Goal: Complete application form

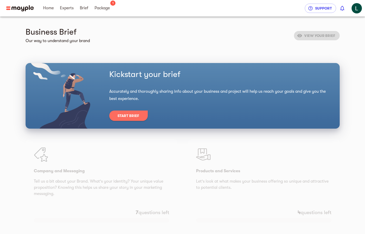
click at [124, 117] on span "Start Brief" at bounding box center [129, 116] width 22 height 6
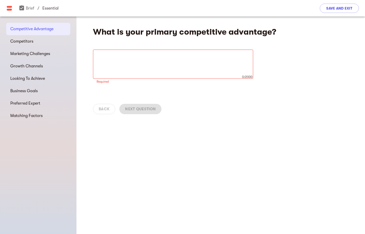
click at [286, 104] on div "Back Next Question" at bounding box center [220, 109] width 288 height 23
click at [303, 56] on div "What is your primary competitive advantage? x 0/2000 ​ Required" at bounding box center [220, 69] width 288 height 104
click at [166, 54] on div "x 0/2000 ​" at bounding box center [173, 64] width 160 height 29
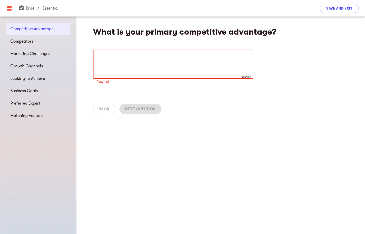
paste textarea "Lorem Ipsu Dolor Sita Conse ad e seddo’e temporin utlab etdoloremag ALI enim. A…"
type textarea "Lorem Ipsu Dolor Sita Conse ad e seddo’e temporin utlab etdoloremag ALI enim. A…"
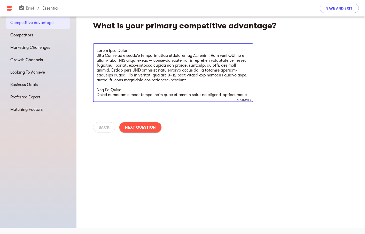
scroll to position [64, 0]
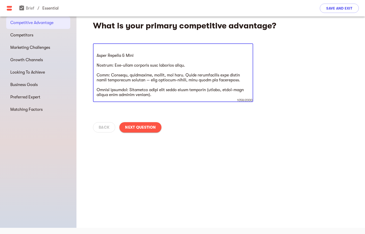
drag, startPoint x: 155, startPoint y: 96, endPoint x: 81, endPoint y: 22, distance: 104.3
click at [81, 22] on div "What is your primary competitive advantage? x 1058/2000 ​" at bounding box center [220, 74] width 288 height 129
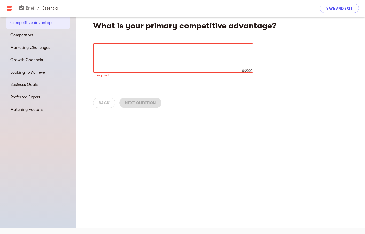
click at [149, 26] on h4 "What is your primary competitive advantage?" at bounding box center [187, 26] width 189 height 10
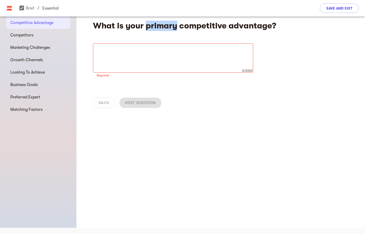
click at [149, 26] on h4 "What is your primary competitive advantage?" at bounding box center [187, 26] width 189 height 10
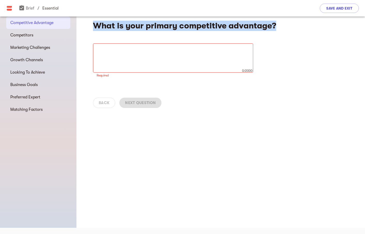
click at [149, 26] on h4 "What is your primary competitive advantage?" at bounding box center [187, 26] width 189 height 10
copy div "What is your primary competitive advantage?"
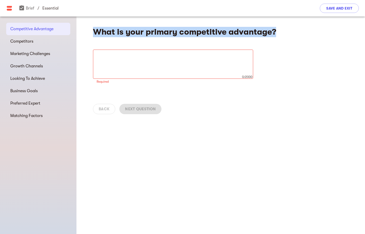
click at [211, 47] on div "What is your primary competitive advantage? x 0/2000 ​ Required" at bounding box center [220, 69] width 288 height 104
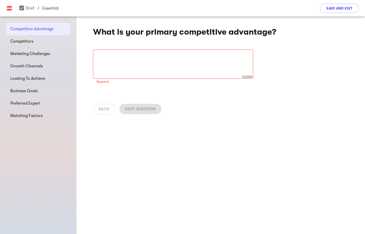
click at [211, 52] on div "x 0/2000 ​" at bounding box center [173, 64] width 160 height 29
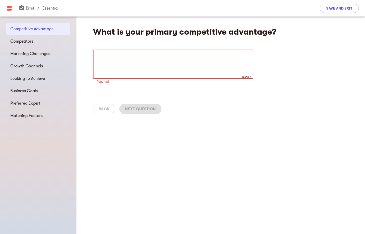
paste textarea "Kind Chaos turns PMS relief into something women actually look forward to. Unli…"
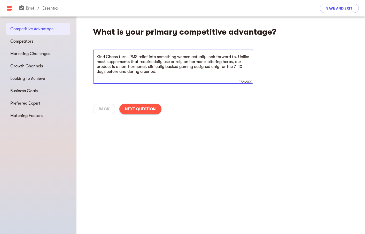
paste textarea "Key Differentiators: Timing: Taken only when needed — not every day. Format: Ca…"
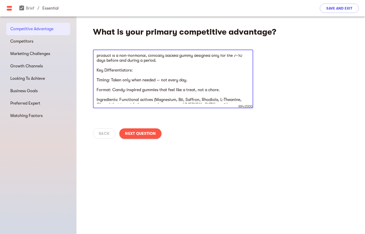
scroll to position [10, 0]
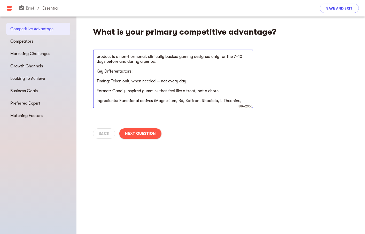
drag, startPoint x: 135, startPoint y: 72, endPoint x: 92, endPoint y: 72, distance: 43.4
click at [92, 72] on div "What is your primary competitive advantage? Kind Chaos turns PMS relief into so…" at bounding box center [220, 81] width 288 height 129
click at [132, 79] on textarea "Kind Chaos turns PMS relief into something women actually look forward to. Unli…" at bounding box center [173, 78] width 153 height 49
click at [97, 82] on textarea "Kind Chaos turns PMS relief into something women actually look forward to. Unli…" at bounding box center [173, 78] width 153 height 49
click at [97, 89] on textarea "Kind Chaos turns PMS relief into something women actually look forward to. Unli…" at bounding box center [173, 78] width 153 height 49
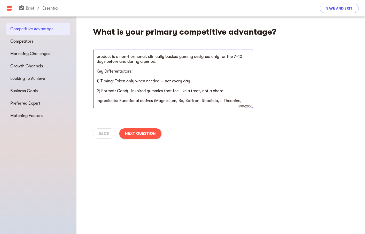
click at [97, 101] on textarea "Kind Chaos turns PMS relief into something women actually look forward to. Unli…" at bounding box center [173, 78] width 153 height 49
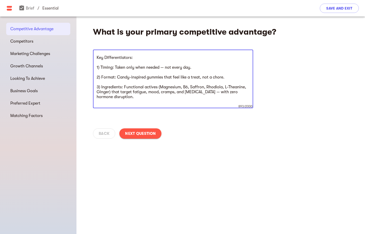
scroll to position [25, 0]
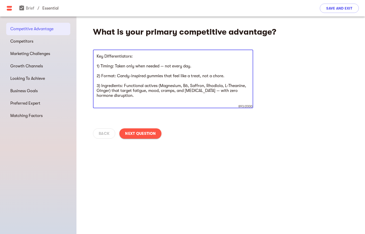
drag, startPoint x: 136, startPoint y: 66, endPoint x: 161, endPoint y: 67, distance: 25.1
click at [161, 67] on textarea "Kind Chaos turns PMS relief into something women actually look forward to. Unli…" at bounding box center [173, 78] width 153 height 49
click at [146, 80] on textarea "Kind Chaos turns PMS relief into something women actually look forward to. Unli…" at bounding box center [173, 78] width 153 height 49
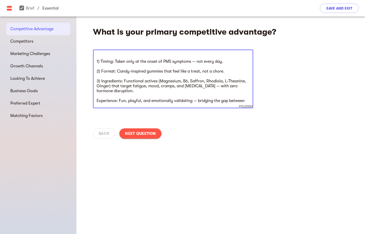
scroll to position [30, 0]
drag, startPoint x: 207, startPoint y: 80, endPoint x: 109, endPoint y: 85, distance: 97.8
click at [109, 86] on textarea "Kind Chaos turns PMS relief into something women actually look forward to. Unli…" at bounding box center [173, 78] width 153 height 49
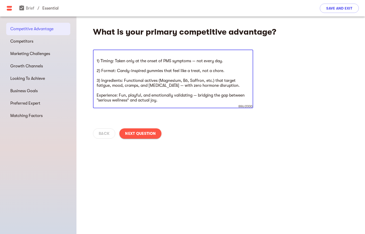
click at [169, 90] on textarea "Kind Chaos turns PMS relief into something women actually look forward to. Unli…" at bounding box center [173, 78] width 153 height 49
click at [166, 99] on textarea "Kind Chaos turns PMS relief into something women actually look forward to. Unli…" at bounding box center [173, 78] width 153 height 49
click at [96, 95] on div "Kind Chaos turns PMS relief into something women actually look forward to. Unli…" at bounding box center [173, 79] width 160 height 59
click at [97, 96] on textarea "Kind Chaos turns PMS relief into something women actually look forward to. Unli…" at bounding box center [173, 78] width 153 height 49
click at [180, 100] on textarea "Kind Chaos turns PMS relief into something women actually look forward to. Unli…" at bounding box center [173, 78] width 153 height 49
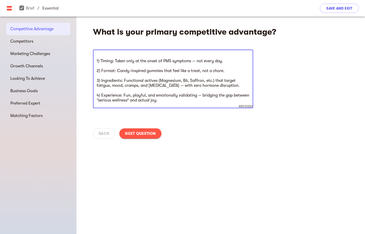
click at [132, 59] on textarea "Kind Chaos turns PMS relief into something women actually look forward to. Unli…" at bounding box center [173, 78] width 153 height 49
click at [133, 72] on textarea "Kind Chaos turns PMS relief into something women actually look forward to. Unli…" at bounding box center [173, 78] width 153 height 49
click at [130, 83] on textarea "Kind Chaos turns PMS relief into something women actually look forward to. Unli…" at bounding box center [173, 78] width 153 height 49
click at [129, 99] on textarea "Kind Chaos turns PMS relief into something women actually look forward to. Unli…" at bounding box center [173, 78] width 153 height 49
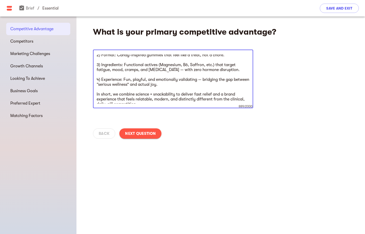
scroll to position [49, 0]
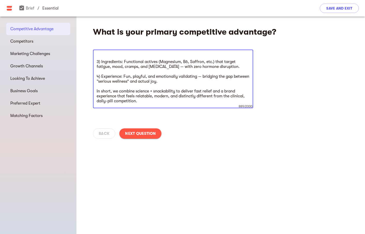
click at [148, 101] on textarea "Kind Chaos turns PMS relief into something women actually look forward to. Unli…" at bounding box center [173, 78] width 153 height 49
drag, startPoint x: 155, startPoint y: 96, endPoint x: 168, endPoint y: 96, distance: 12.9
click at [168, 96] on textarea "Kind Chaos turns PMS relief into something women actually look forward to. Unli…" at bounding box center [173, 78] width 153 height 49
click at [178, 99] on textarea "Kind Chaos turns PMS relief into something women actually look forward to. Unli…" at bounding box center [173, 78] width 153 height 49
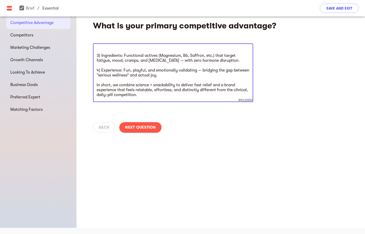
scroll to position [0, 0]
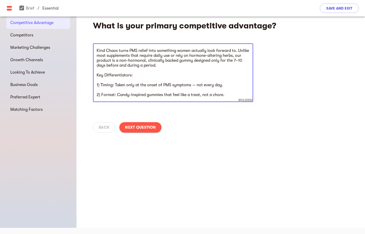
drag, startPoint x: 159, startPoint y: 97, endPoint x: 89, endPoint y: 21, distance: 102.7
click at [89, 21] on div "What is your primary competitive advantage? Kind Chaos turns PMS relief into so…" at bounding box center [220, 74] width 288 height 129
click at [148, 59] on textarea "Kind Chaos turns PMS relief into something women actually look forward to. Unli…" at bounding box center [173, 72] width 153 height 49
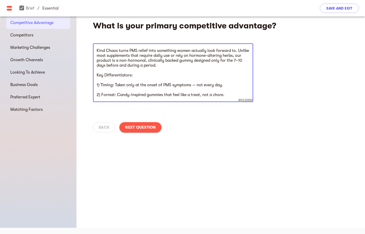
paste textarea "for the PMS window (7–10 days before and during a period)."
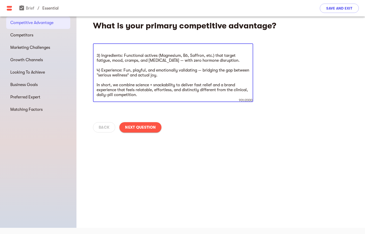
drag, startPoint x: 96, startPoint y: 84, endPoint x: 177, endPoint y: 74, distance: 81.0
click at [177, 74] on textarea "Kind Chaos turns PMS relief into something women actually look forward to. Unli…" at bounding box center [173, 72] width 153 height 49
paste textarea "Timing: Used only during PMS/period — not a daily commitment. Format: Candy-ins…"
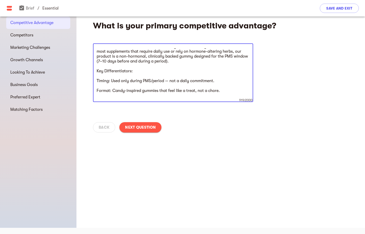
scroll to position [0, 0]
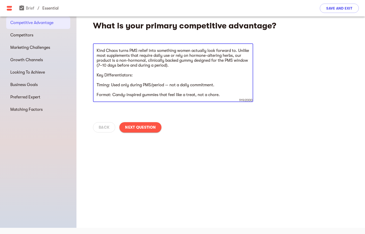
click at [96, 85] on div "Kind Chaos turns PMS relief into something women actually look forward to. Unli…" at bounding box center [173, 72] width 160 height 59
click at [97, 86] on textarea "Kind Chaos turns PMS relief into something women actually look forward to. Unli…" at bounding box center [173, 72] width 153 height 49
click at [97, 96] on textarea "Kind Chaos turns PMS relief into something women actually look forward to. Unli…" at bounding box center [173, 72] width 153 height 49
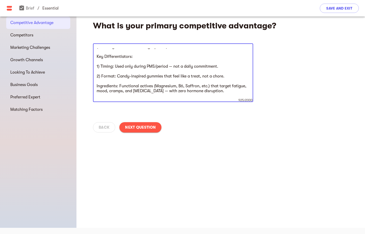
scroll to position [20, 0]
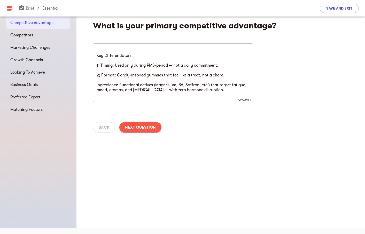
click at [96, 84] on div "Kind Chaos turns PMS relief into something women actually look forward to. Unli…" at bounding box center [173, 72] width 160 height 59
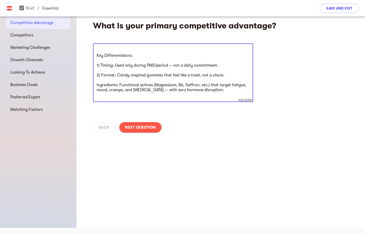
click at [99, 85] on textarea "Kind Chaos turns PMS relief into something women actually look forward to. Unli…" at bounding box center [173, 72] width 153 height 49
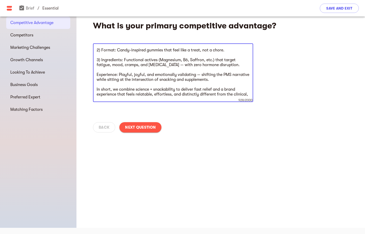
scroll to position [45, 0]
click at [98, 75] on textarea "Kind Chaos turns PMS relief into something women actually look forward to. Unli…" at bounding box center [173, 72] width 153 height 49
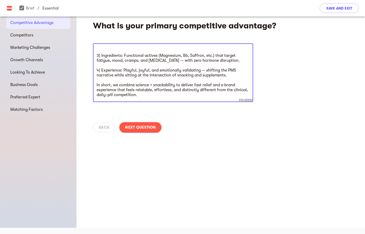
type textarea "Kind Chaos turns PMS relief into something women actually look forward to. Unli…"
click at [150, 82] on textarea "Kind Chaos turns PMS relief into something women actually look forward to. Unli…" at bounding box center [173, 72] width 153 height 49
click at [143, 91] on textarea "Kind Chaos turns PMS relief into something women actually look forward to. Unli…" at bounding box center [173, 72] width 153 height 49
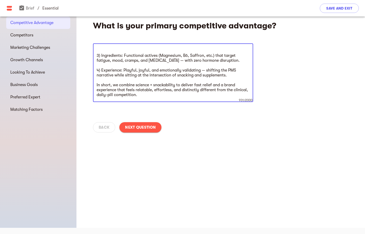
click at [143, 91] on textarea "Kind Chaos turns PMS relief into something women actually look forward to. Unli…" at bounding box center [173, 72] width 153 height 49
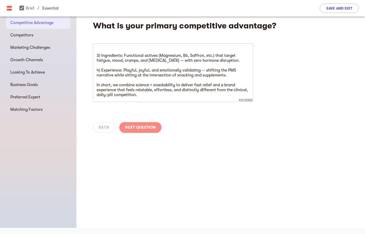
click at [143, 126] on span "Next Question" at bounding box center [140, 127] width 31 height 6
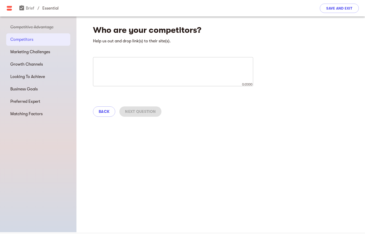
scroll to position [0, 0]
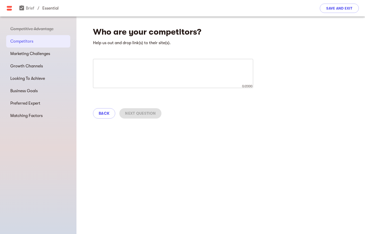
click at [165, 78] on textarea at bounding box center [173, 74] width 153 height 20
paste textarea "Direct Competitors (closest to your model): Semaine (PMS + period relief, also …"
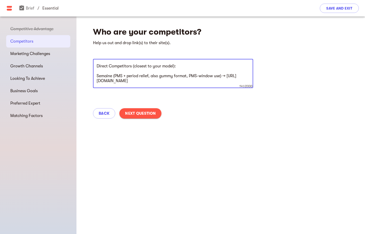
scroll to position [2, 0]
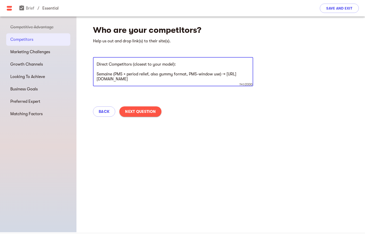
drag, startPoint x: 153, startPoint y: 65, endPoint x: 174, endPoint y: 66, distance: 20.7
click at [174, 66] on textarea "Direct Competitors (closest to your model): Semaine (PMS + period relief, also …" at bounding box center [173, 72] width 153 height 20
click at [156, 75] on textarea "Direct Competitors (closest to Kind Chaos): Semaine (PMS + period relief, also …" at bounding box center [173, 72] width 153 height 20
click at [163, 76] on textarea "Direct Competitors (closest to Kind Chaos): Semaine (PMS + period relief, also …" at bounding box center [173, 72] width 153 height 20
click at [176, 79] on textarea "Direct Competitors (closest to Kind Chaos): Semaine (PMS + period relief, also …" at bounding box center [173, 72] width 153 height 20
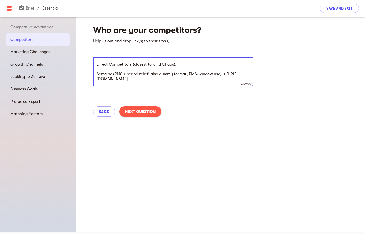
click at [150, 80] on textarea "Direct Competitors (closest to Kind Chaos): Semaine (PMS + period relief, also …" at bounding box center [173, 72] width 153 height 20
click at [157, 82] on div "Direct Competitors (closest to Kind Chaos): Semaine (PMS + period relief, also …" at bounding box center [173, 71] width 160 height 29
click at [158, 81] on textarea "Direct Competitors (closest to Kind Chaos): Semaine (PMS + period relief, also …" at bounding box center [173, 72] width 153 height 20
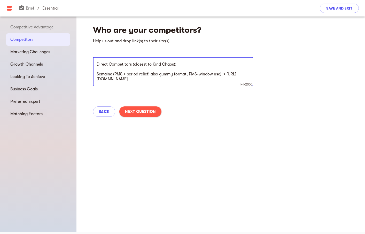
drag, startPoint x: 161, startPoint y: 79, endPoint x: 91, endPoint y: 81, distance: 69.5
click at [91, 81] on div "Who are your competitors? Help us out and drop link(s) to their site(s). Direct…" at bounding box center [220, 69] width 288 height 109
drag, startPoint x: 160, startPoint y: 81, endPoint x: 96, endPoint y: 80, distance: 64.1
click at [97, 80] on textarea "Direct Competitors (closest to Kind Chaos): Semaine (PMS + period relief, also …" at bounding box center [173, 72] width 153 height 20
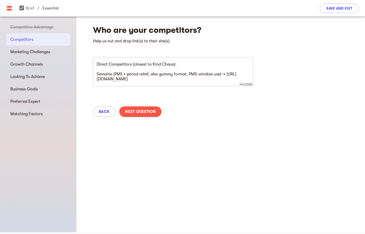
click at [209, 82] on div "Direct Competitors (closest to Kind Chaos): Semaine (PMS + period relief, also …" at bounding box center [173, 71] width 160 height 29
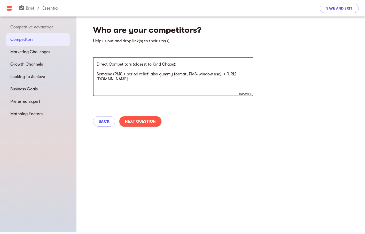
paste textarea "Category Competitors (PMS supplements, mostly daily use, pills/capsules/powders…"
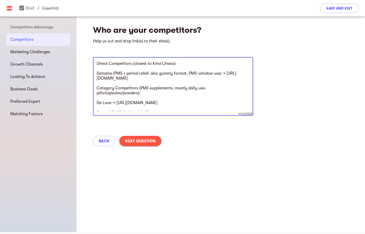
scroll to position [0, 0]
click at [97, 65] on textarea "Direct Competitors (closest to Kind Chaos): Semaine (PMS + period relief, also …" at bounding box center [173, 86] width 153 height 49
click at [97, 89] on textarea "1) Direct Competitors (closest to Kind Chaos): Semaine (PMS + period relief, al…" at bounding box center [173, 86] width 153 height 49
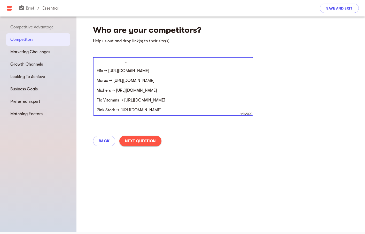
scroll to position [44, 0]
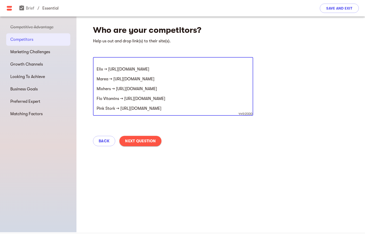
click at [134, 99] on textarea "1) Direct Competitors (closest to Kind Chaos): Semaine (PMS + period relief, al…" at bounding box center [173, 86] width 153 height 49
click at [134, 111] on div "1) Direct Competitors (closest to Kind Chaos): Semaine (PMS + period relief, al…" at bounding box center [173, 86] width 160 height 59
click at [118, 88] on textarea "1) Direct Competitors (closest to Kind Chaos): Semaine (PMS + period relief, al…" at bounding box center [173, 86] width 153 height 49
click at [113, 78] on textarea "1) Direct Competitors (closest to Kind Chaos): Semaine (PMS + period relief, al…" at bounding box center [173, 86] width 153 height 49
click at [113, 68] on textarea "1) Direct Competitors (closest to Kind Chaos): Semaine (PMS + period relief, al…" at bounding box center [173, 86] width 153 height 49
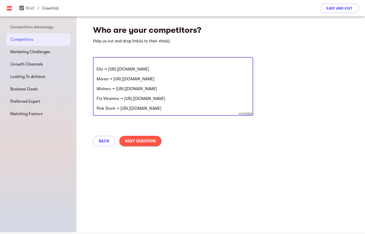
click at [182, 107] on textarea "1) Direct Competitors (closest to Kind Chaos): Semaine (PMS + period relief, al…" at bounding box center [173, 86] width 153 height 49
click at [131, 109] on textarea "1) Direct Competitors (closest to Kind Chaos): Semaine (PMS + period relief, al…" at bounding box center [173, 86] width 153 height 49
paste textarea "Broad Wellness/Gummy Competitors (overlap in retail + consumer perception, not …"
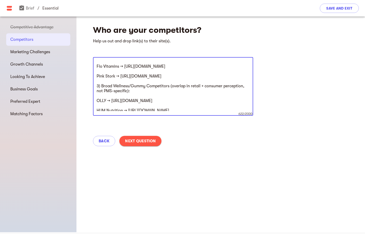
scroll to position [79, 0]
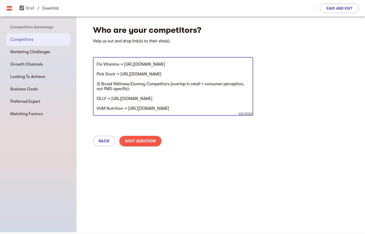
click at [106, 94] on textarea "1) Direct Competitors (closest to Kind Chaos): Semaine (PMS + period relief, al…" at bounding box center [173, 86] width 153 height 49
drag, startPoint x: 104, startPoint y: 91, endPoint x: 97, endPoint y: 90, distance: 7.0
click at [97, 90] on textarea "1) Direct Competitors (closest to Kind Chaos): Semaine (PMS + period relief, al…" at bounding box center [173, 86] width 153 height 49
click at [119, 90] on textarea "1) Direct Competitors (closest to Kind Chaos): Semaine (PMS + period relief, al…" at bounding box center [173, 86] width 153 height 49
click at [98, 89] on textarea "1) Direct Competitors (closest to Kind Chaos): Semaine (PMS + period relief, al…" at bounding box center [173, 86] width 153 height 49
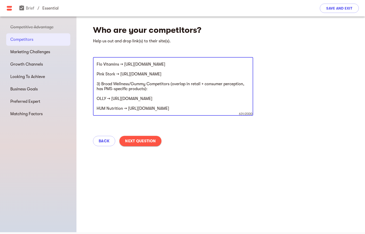
click at [161, 97] on textarea "1) Direct Competitors (closest to Kind Chaos): Semaine (PMS + period relief, al…" at bounding box center [173, 86] width 153 height 49
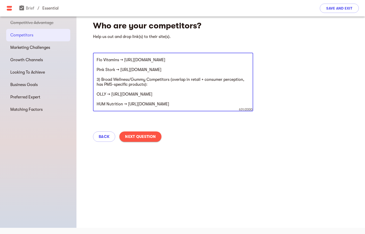
type textarea "1) Direct Competitors (closest to Kind Chaos): Semaine (PMS + period relief, al…"
click at [281, 103] on div "Who are your competitors? Help us out and drop link(s) to their site(s). 1) Dir…" at bounding box center [220, 79] width 288 height 138
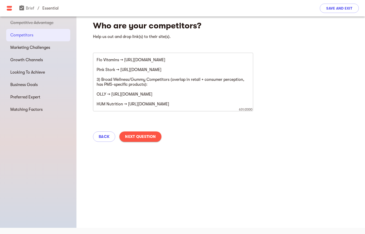
click at [142, 141] on button "Next Question" at bounding box center [140, 136] width 42 height 10
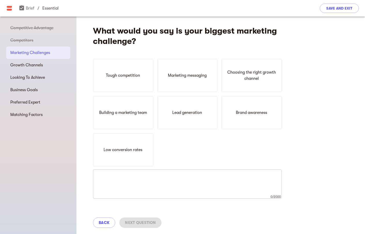
scroll to position [0, 0]
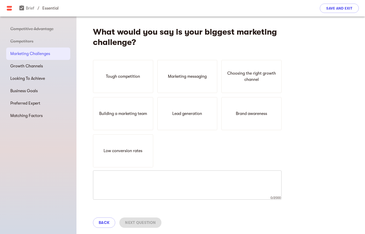
click at [139, 175] on div "x 0/2000 ​" at bounding box center [187, 184] width 189 height 29
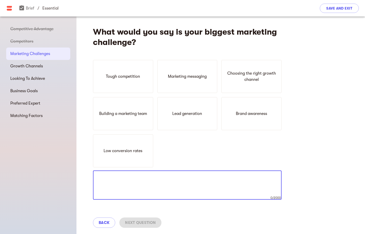
paste textarea "Lo ip dolor-sitam conse adip el seddoeiu temporinc utlaboreetdolo, mag aliquaen…"
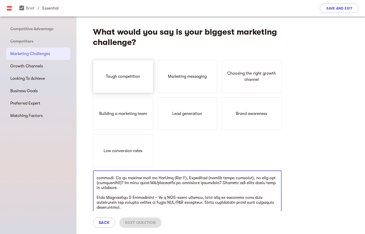
type textarea "Lo ip dolor-sitam conse adip el seddoeiu temporinc utlaboreetdolo, mag aliquaen…"
click at [140, 82] on div "Tough competition" at bounding box center [123, 76] width 60 height 33
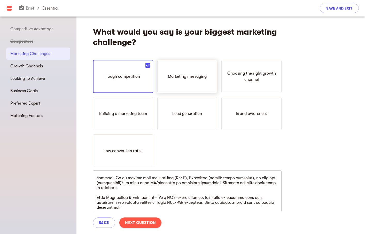
click at [188, 85] on div "Marketing messaging" at bounding box center [187, 76] width 60 height 33
click at [247, 87] on div "Choosing the right growth channel" at bounding box center [251, 76] width 60 height 33
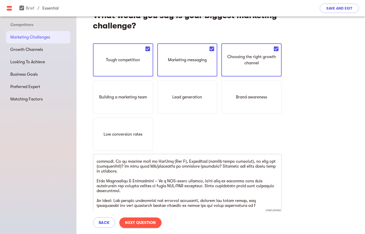
scroll to position [17, 0]
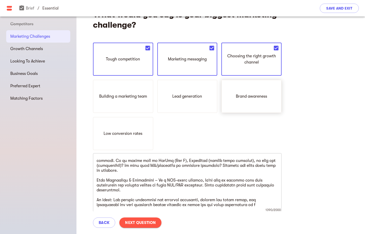
click at [241, 100] on div "Brand awareness" at bounding box center [251, 96] width 60 height 33
click at [129, 75] on div "Tough competition" at bounding box center [123, 59] width 60 height 33
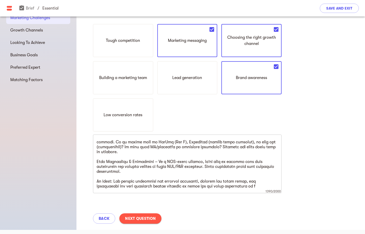
scroll to position [38, 0]
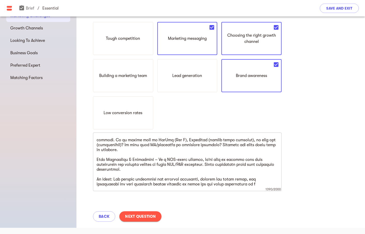
click at [142, 218] on span "Next Question" at bounding box center [140, 216] width 31 height 6
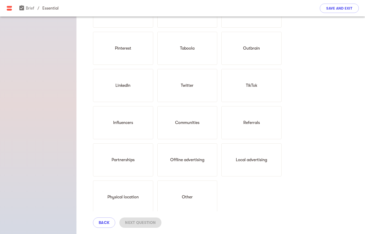
scroll to position [171, 0]
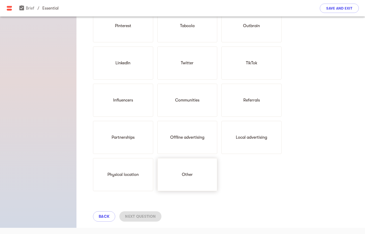
click at [175, 179] on div "Other" at bounding box center [187, 174] width 60 height 33
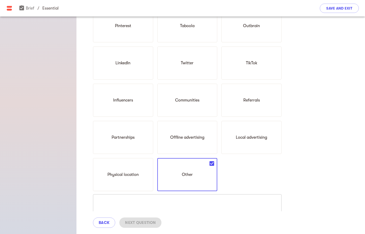
click at [164, 202] on textarea at bounding box center [187, 209] width 181 height 20
paste textarea "We haven’t launched marketing yet, so we don’t have proven growth channels. Tha…"
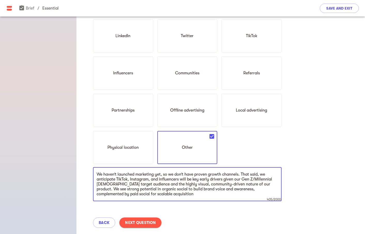
scroll to position [209, 0]
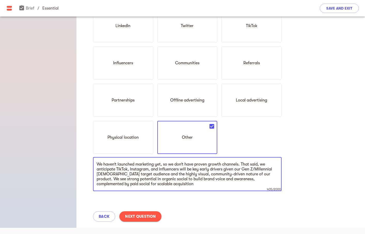
click at [188, 180] on textarea "We haven’t launched marketing yet, so we don’t have proven growth channels. Tha…" at bounding box center [187, 174] width 181 height 25
click at [188, 184] on textarea "We haven’t launched marketing yet, so we don’t have proven growth channels. Tha…" at bounding box center [187, 174] width 181 height 25
type textarea "We haven’t launched marketing yet, so we don’t have proven growth channels. Tha…"
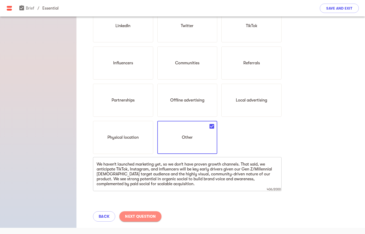
click at [157, 215] on button "Next Question" at bounding box center [140, 216] width 42 height 10
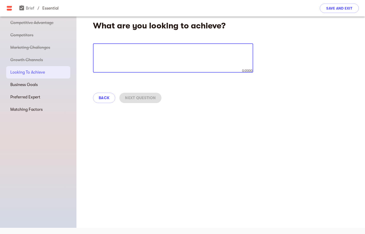
scroll to position [0, 0]
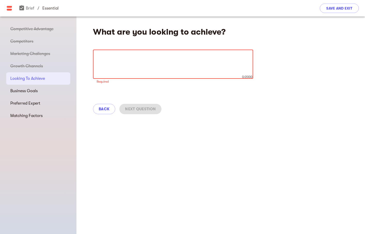
click at [228, 56] on textarea at bounding box center [173, 64] width 153 height 20
paste textarea "We’re building Kind Chaos from a blank slate, so the priority is creating a dis…"
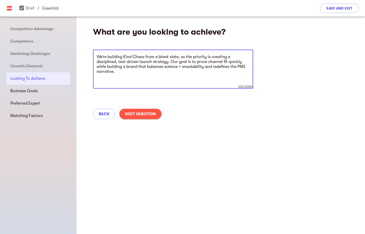
paste textarea "Key Priorities: Messaging: Translate our differentiators (PMS-window use, non-h…"
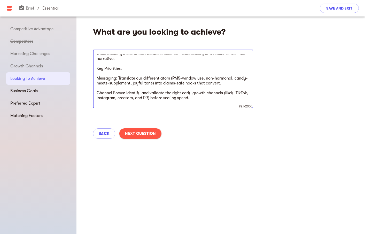
scroll to position [13, 0]
click at [97, 78] on textarea "We’re building Kind Chaos from a blank slate, so the priority is creating a dis…" at bounding box center [173, 78] width 153 height 49
click at [97, 92] on textarea "We’re building Kind Chaos from a blank slate, so the priority is creating a dis…" at bounding box center [173, 78] width 153 height 49
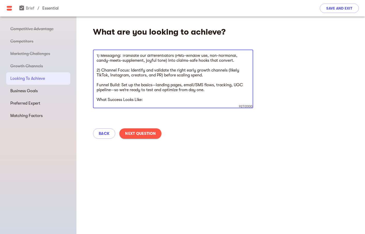
scroll to position [36, 0]
drag, startPoint x: 131, startPoint y: 75, endPoint x: 146, endPoint y: 74, distance: 14.5
click at [146, 74] on textarea "We’re building Kind Chaos from a blank slate, so the priority is creating a dis…" at bounding box center [173, 78] width 153 height 49
click at [97, 86] on textarea "We’re building Kind Chaos from a blank slate, so the priority is creating a dis…" at bounding box center [173, 78] width 153 height 49
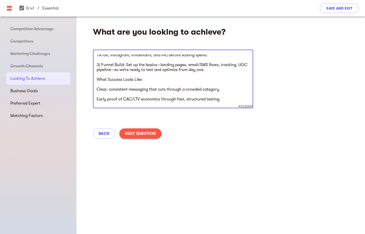
scroll to position [56, 0]
click at [97, 88] on textarea "We’re building Kind Chaos from a blank slate, so the priority is creating a dis…" at bounding box center [173, 78] width 153 height 49
click at [97, 99] on textarea "We’re building Kind Chaos from a blank slate, so the priority is creating a dis…" at bounding box center [173, 78] width 153 height 49
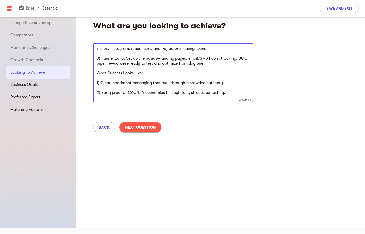
scroll to position [64, 0]
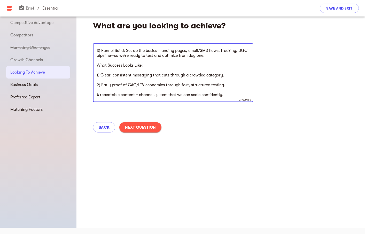
click at [97, 95] on textarea "We’re building Kind Chaos from a blank slate, so the priority is creating a dis…" at bounding box center [173, 72] width 153 height 49
type textarea "We’re building Kind Chaos from a blank slate, so the priority is creating a dis…"
click at [137, 131] on button "Next Question" at bounding box center [140, 127] width 42 height 10
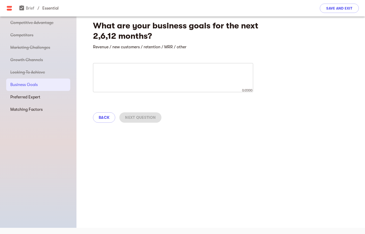
scroll to position [0, 0]
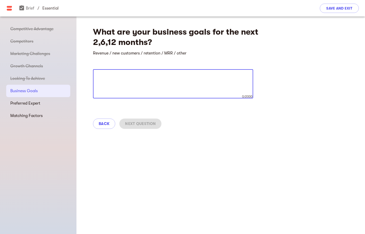
click at [225, 74] on textarea at bounding box center [173, 84] width 153 height 20
paste textarea "2 Months (Pre-Launch / Launch): Build a waitlist of 2,500–5,000 leads through o…"
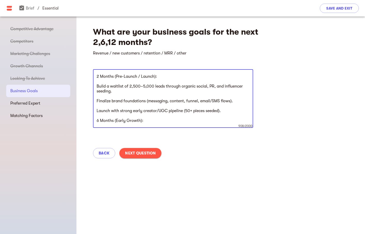
click at [97, 86] on textarea "2 Months (Pre-Launch / Launch): Build a waitlist of 2,500–5,000 leads through o…" at bounding box center [173, 98] width 153 height 49
click at [97, 102] on textarea "2 Months (Pre-Launch / Launch): 1) Build a waitlist of 2,500–5,000 leads throug…" at bounding box center [173, 98] width 153 height 49
click at [97, 111] on textarea "2 Months (Pre-Launch / Launch): 1) Build a waitlist of 2,500–5,000 leads throug…" at bounding box center [173, 98] width 153 height 49
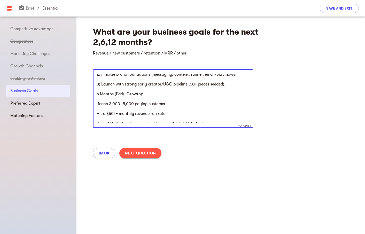
scroll to position [32, 0]
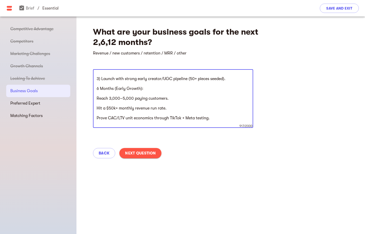
click at [97, 98] on textarea "2 Months (Pre-Launch / Launch): 1) Build a waitlist of 2,500–5,000 leads throug…" at bounding box center [173, 98] width 153 height 49
click at [97, 104] on textarea "2 Months (Pre-Launch / Launch): 1) Build a waitlist of 2,500–5,000 leads throug…" at bounding box center [173, 98] width 153 height 49
click at [97, 107] on textarea "2 Months (Pre-Launch / Launch): 1) Build a waitlist of 2,500–5,000 leads throug…" at bounding box center [173, 98] width 153 height 49
click at [97, 117] on textarea "2 Months (Pre-Launch / Launch): 1) Build a waitlist of 2,500–5,000 leads throug…" at bounding box center [173, 98] width 153 height 49
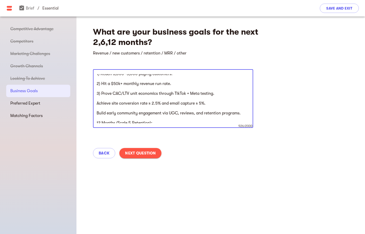
scroll to position [59, 0]
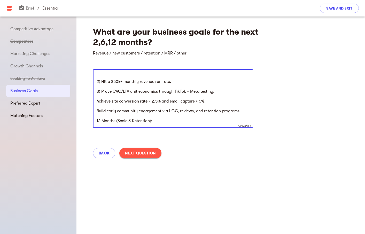
click at [98, 111] on textarea "2 Months (Pre-Launch / Launch): 1) Build a waitlist of 2,500–5,000 leads throug…" at bounding box center [173, 98] width 153 height 49
click at [97, 101] on textarea "2 Months (Pre-Launch / Launch): 1) Build a waitlist of 2,500–5,000 leads throug…" at bounding box center [173, 98] width 153 height 49
click at [97, 112] on textarea "2 Months (Pre-Launch / Launch): 1) Build a waitlist of 2,500–5,000 leads throug…" at bounding box center [173, 98] width 153 height 49
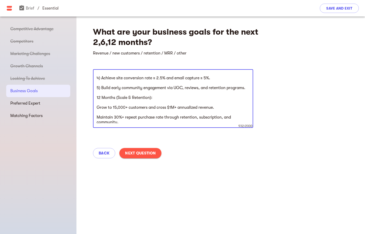
scroll to position [99, 0]
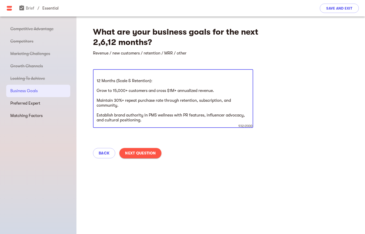
click at [98, 91] on textarea "2 Months (Pre-Launch / Launch): 1) Build a waitlist of 2,500–5,000 leads throug…" at bounding box center [173, 98] width 153 height 49
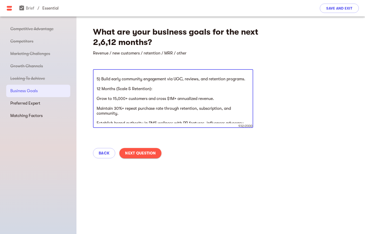
scroll to position [88, 0]
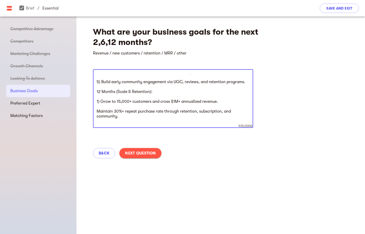
click at [97, 112] on textarea "2 Months (Pre-Launch / Launch): 1) Build a waitlist of 2,500–5,000 leads throug…" at bounding box center [173, 98] width 153 height 49
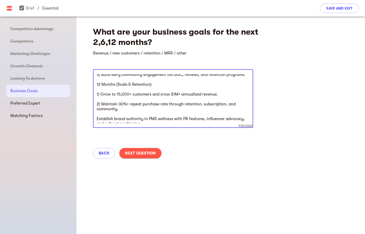
scroll to position [102, 0]
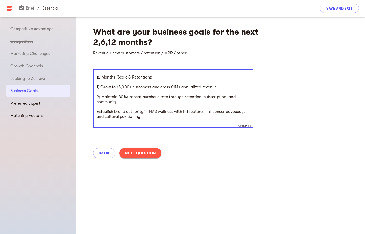
click at [97, 111] on textarea "2 Months (Pre-Launch / Launch): 1) Build a waitlist of 2,500–5,000 leads throug…" at bounding box center [173, 98] width 153 height 49
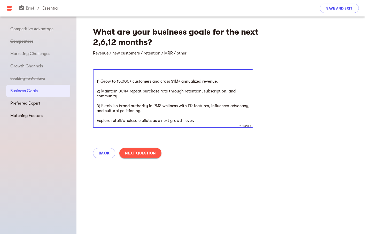
click at [97, 120] on textarea "2 Months (Pre-Launch / Launch): 1) Build a waitlist of 2,500–5,000 leads throug…" at bounding box center [173, 98] width 153 height 49
click at [173, 123] on div "2 Months (Pre-Launch / Launch): 1) Build a waitlist of 2,500–5,000 leads throug…" at bounding box center [173, 98] width 160 height 59
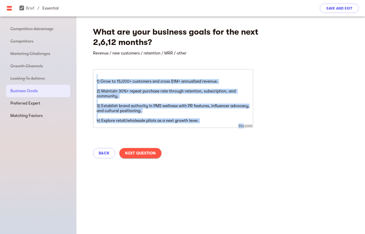
click at [173, 123] on div "2 Months (Pre-Launch / Launch): 1) Build a waitlist of 2,500–5,000 leads throug…" at bounding box center [173, 98] width 160 height 59
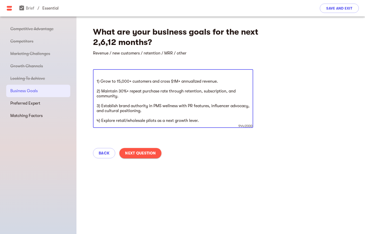
click at [181, 119] on textarea "2 Months (Pre-Launch / Launch): 1) Build a waitlist of 2,500–5,000 leads throug…" at bounding box center [173, 98] width 153 height 49
drag, startPoint x: 204, startPoint y: 120, endPoint x: 191, endPoint y: 114, distance: 14.2
click at [191, 114] on textarea "2 Months (Pre-Launch / Launch): 1) Build a waitlist of 2,500–5,000 leads throug…" at bounding box center [173, 98] width 153 height 49
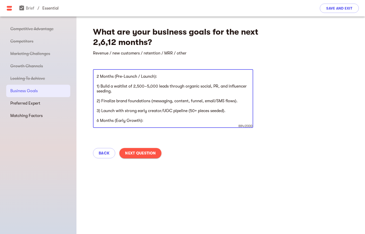
scroll to position [0, 0]
drag, startPoint x: 137, startPoint y: 86, endPoint x: 157, endPoint y: 86, distance: 19.6
click at [157, 86] on textarea "2 Months (Pre-Launch / Launch): 1) Build a waitlist of 2,500–5,000 leads throug…" at bounding box center [173, 98] width 153 height 49
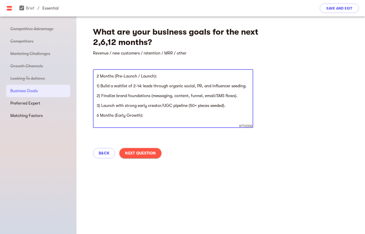
drag, startPoint x: 120, startPoint y: 92, endPoint x: 101, endPoint y: 88, distance: 19.8
click at [101, 88] on textarea "2 Months (Pre-Launch / Launch): 1) Build a waitlist of 2-4k leads through organ…" at bounding box center [173, 98] width 153 height 49
paste textarea "2,000–4,000 waitlist"
drag, startPoint x: 102, startPoint y: 100, endPoint x: 240, endPoint y: 103, distance: 138.2
click at [240, 103] on textarea "2 Months (Pre-Launch / Launch): 1) Build a 2,000–4,000 waitlist through organic…" at bounding box center [173, 98] width 153 height 49
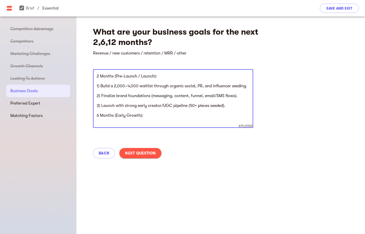
paste textarea "Establish funnel (site, email/SMS, tracking) and seed early UGC"
click at [213, 113] on textarea "2 Months (Pre-Launch / Launch): 1) Build a 2,000–4,000 waitlist through organic…" at bounding box center [173, 98] width 153 height 49
click at [205, 110] on textarea "2 Months (Pre-Launch / Launch): 1) Build a 2,000–4,000 waitlist through organic…" at bounding box center [173, 98] width 153 height 49
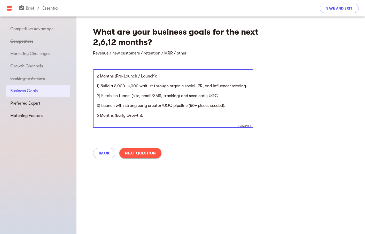
click at [205, 110] on textarea "2 Months (Pre-Launch / Launch): 1) Build a 2,000–4,000 waitlist through organic…" at bounding box center [173, 98] width 153 height 49
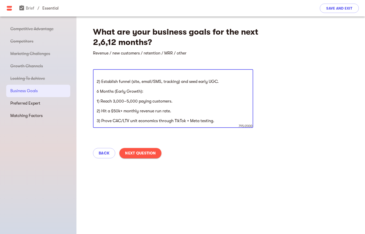
scroll to position [17, 0]
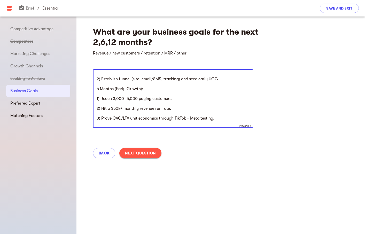
drag, startPoint x: 101, startPoint y: 104, endPoint x: 182, endPoint y: 104, distance: 81.6
click at [182, 104] on textarea "2 Months (Pre-Launch / Launch): 1) Build a 2,000–4,000 waitlist through organic…" at bounding box center [173, 98] width 153 height 49
paste textarea "1,500–3,000 customers. Hit a $25–40k monthly revenue run rate"
click at [97, 114] on textarea "2 Months (Pre-Launch / Launch): 1) Build a 2,000–4,000 waitlist through organic…" at bounding box center [173, 98] width 153 height 49
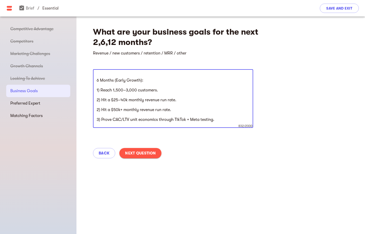
click at [125, 114] on textarea "2 Months (Pre-Launch / Launch): 1) Build a 2,000–4,000 waitlist through organic…" at bounding box center [173, 98] width 153 height 49
drag, startPoint x: 102, startPoint y: 116, endPoint x: 216, endPoint y: 117, distance: 114.7
click at [216, 117] on textarea "2 Months (Pre-Launch / Launch): 1) Build a 2,000–4,000 waitlist through organic…" at bounding box center [173, 98] width 153 height 49
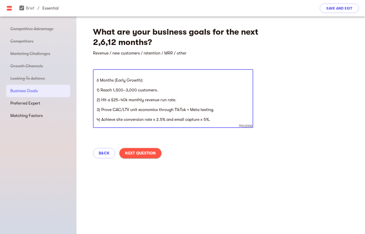
paste textarea "and achieve CVR ≥ 2.5%"
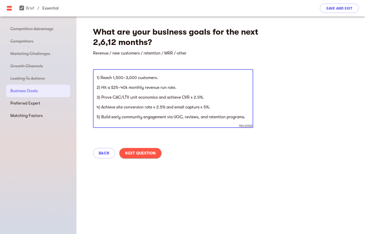
scroll to position [43, 0]
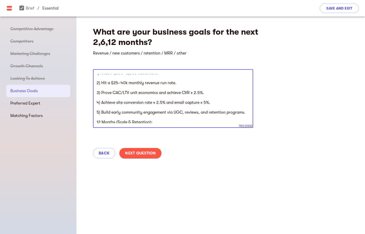
click at [202, 108] on textarea "2 Months (Pre-Launch / Launch): 1) Build a 2,000–4,000 waitlist through organic…" at bounding box center [173, 98] width 153 height 49
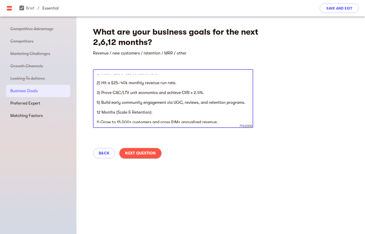
click at [176, 107] on textarea "2 Months (Pre-Launch / Launch): 1) Build a 2,000–4,000 waitlist through organic…" at bounding box center [173, 98] width 153 height 49
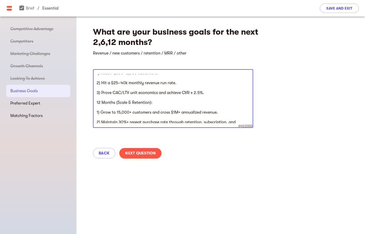
click at [101, 118] on textarea "2 Months (Pre-Launch / Launch): 1) Build a 2,000–4,000 waitlist through organic…" at bounding box center [173, 98] width 153 height 49
paste textarea "7,500–12,000 customers and $500–700k annualized revenue. Drive 25–30% repeat pu…"
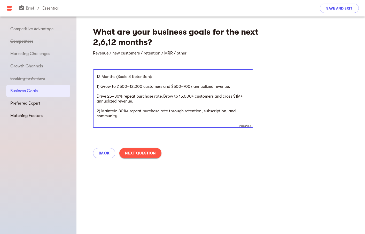
scroll to position [70, 0]
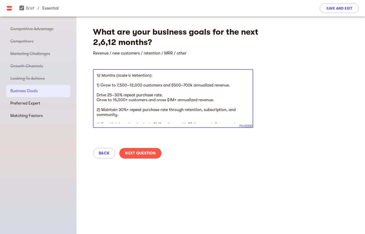
click at [120, 105] on textarea "2 Months (Pre-Launch / Launch): 1) Build a 2,000–4,000 waitlist through organic…" at bounding box center [173, 98] width 153 height 49
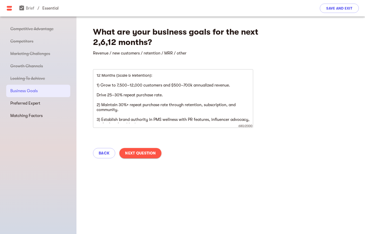
click at [96, 101] on div "2 Months (Pre-Launch / Launch): 1) Build a 2,000–4,000 waitlist through organic…" at bounding box center [173, 98] width 160 height 59
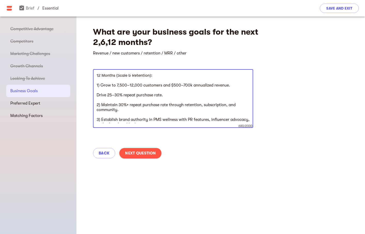
click at [97, 99] on textarea "2 Months (Pre-Launch / Launch): 1) Build a 2,000–4,000 waitlist through organic…" at bounding box center [173, 98] width 153 height 49
drag, startPoint x: 123, startPoint y: 113, endPoint x: 97, endPoint y: 111, distance: 25.7
click at [97, 111] on textarea "2 Months (Pre-Launch / Launch): 1) Build a 2,000–4,000 waitlist through organic…" at bounding box center [173, 98] width 153 height 49
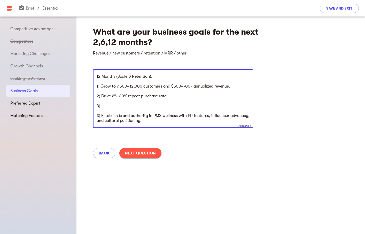
paste textarea "Establish credibility in PMS wellness via press, influencers, and communit"
click at [135, 117] on textarea "2 Months (Pre-Launch / Launch): 1) Build a 2,000–4,000 waitlist through organic…" at bounding box center [173, 98] width 153 height 49
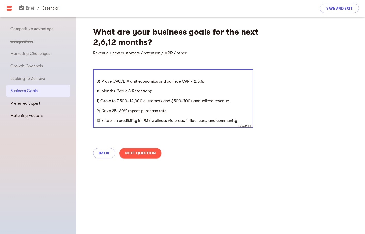
scroll to position [59, 0]
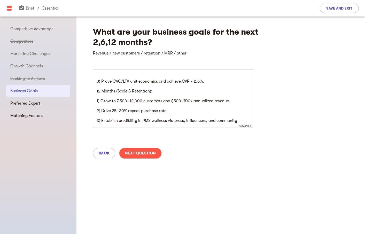
click at [195, 127] on div "2 Months (Pre-Launch / Launch): 1) Build a 2,000–4,000 waitlist through organic…" at bounding box center [173, 98] width 160 height 59
click at [198, 136] on div "What are your business goals for the next 2,6,12 months? Revenue / new customer…" at bounding box center [220, 91] width 288 height 149
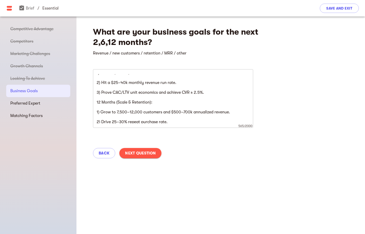
scroll to position [37, 0]
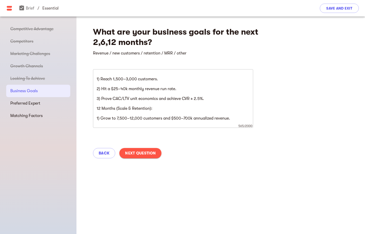
click at [219, 105] on textarea "2 Months (Pre-Launch / Launch): 1) Build a 2,000–4,000 waitlist through organic…" at bounding box center [173, 98] width 153 height 49
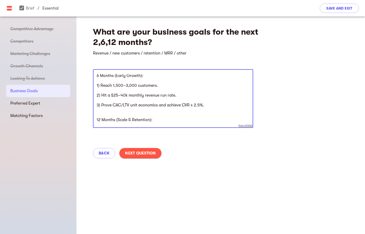
scroll to position [26, 0]
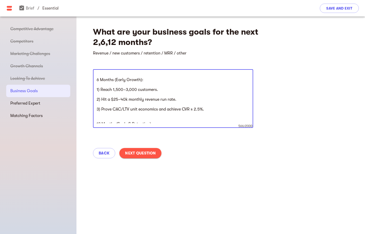
click at [229, 76] on textarea "2 Months (Pre-Launch / Launch): 1) Build a 2,000–4,000 waitlist through organic…" at bounding box center [173, 98] width 153 height 49
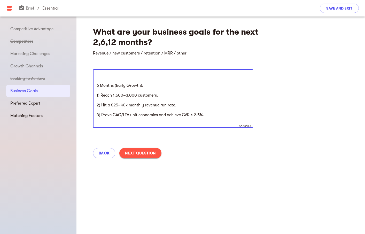
scroll to position [0, 0]
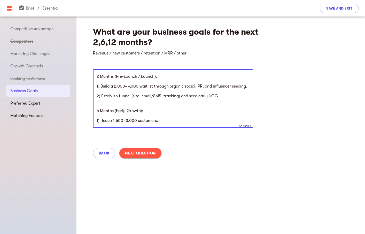
type textarea "2 Months (Pre-Launch / Launch): 1) Build a 2,000–4,000 waitlist through organic…"
click at [149, 152] on span "Next Question" at bounding box center [140, 153] width 31 height 6
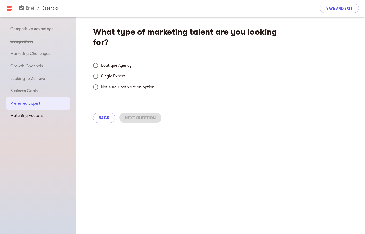
click at [117, 75] on span "Single Expert" at bounding box center [113, 76] width 24 height 6
click at [101, 75] on input "Single Expert" at bounding box center [95, 76] width 11 height 11
radio input "true"
click at [147, 118] on span "Next Question" at bounding box center [140, 118] width 31 height 6
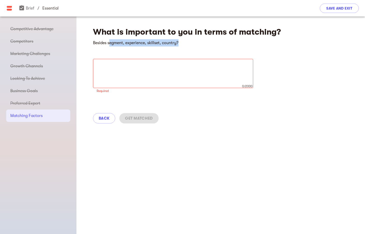
drag, startPoint x: 109, startPoint y: 42, endPoint x: 183, endPoint y: 43, distance: 74.1
click at [183, 43] on h6 "Besides segment, experience, skillset, country?" at bounding box center [187, 42] width 189 height 7
copy h6 "egment, experience, skillset, country?"
click at [166, 81] on textarea at bounding box center [173, 74] width 153 height 20
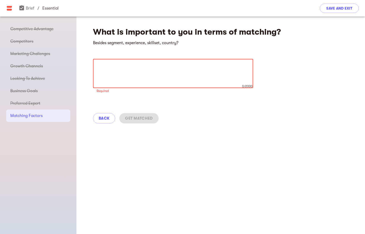
paste textarea "Kind Chaos is an early-stage brand launching its first hero SKU (a PMS relief g…"
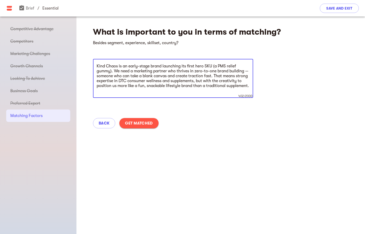
click at [154, 70] on textarea "Kind Chaos is an early-stage brand launching its first hero SKU (a PMS relief g…" at bounding box center [173, 78] width 153 height 29
paste textarea "Stage fit: Experience taking a consumer brand from 0→1 — building traction with…"
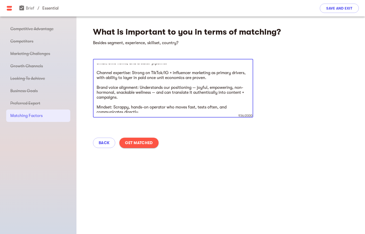
scroll to position [59, 0]
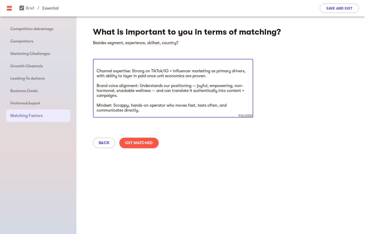
drag, startPoint x: 211, startPoint y: 86, endPoint x: 233, endPoint y: 86, distance: 22.0
click at [233, 86] on textarea "Stage fit: Experience taking a consumer brand from 0→1 — building traction with…" at bounding box center [173, 88] width 153 height 49
click at [185, 95] on textarea "Stage fit: Experience taking a consumer brand from 0→1 — building traction with…" at bounding box center [173, 88] width 153 height 49
click at [170, 111] on textarea "Stage fit: Experience taking a consumer brand from 0→1 — building traction with…" at bounding box center [173, 88] width 153 height 49
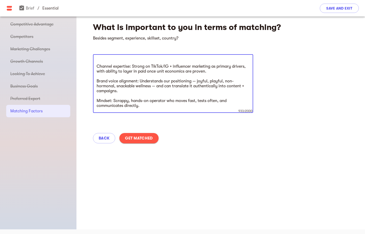
scroll to position [6, 0]
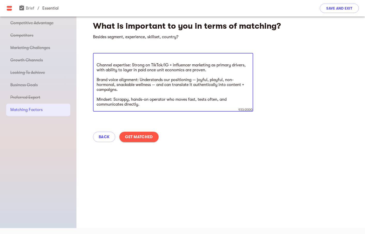
type textarea "Stage fit: Experience taking a consumer brand from 0→1 — building traction with…"
click at [137, 138] on span "Get Matched" at bounding box center [139, 137] width 28 height 6
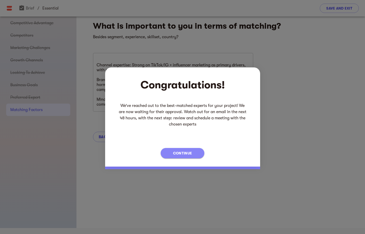
click at [187, 152] on span "Continue" at bounding box center [182, 153] width 19 height 6
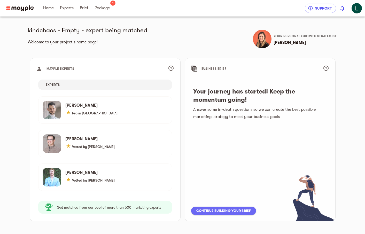
scroll to position [1, 0]
click at [195, 41] on div "kindchaos - Empty - expert being matched Welcome to your project's home page! Y…" at bounding box center [183, 34] width 314 height 38
drag, startPoint x: 203, startPoint y: 68, endPoint x: 229, endPoint y: 69, distance: 25.6
click at [229, 69] on span "BUSINESS BRIEF" at bounding box center [260, 68] width 118 height 8
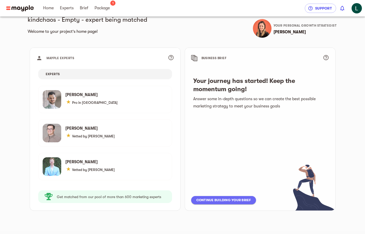
scroll to position [11, 0]
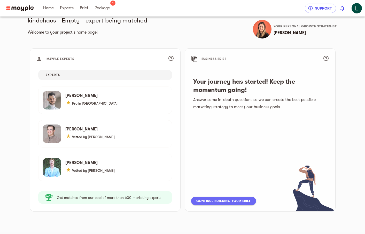
click at [229, 200] on span "Continue building your brief" at bounding box center [223, 201] width 54 height 6
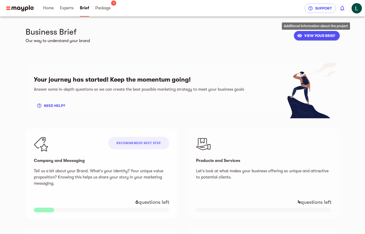
click at [316, 36] on span "VIEW YOUR BRIEF" at bounding box center [316, 36] width 37 height 6
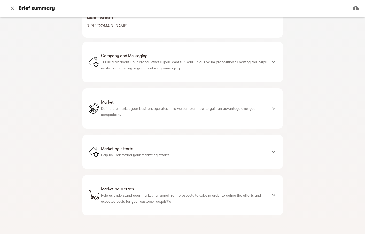
scroll to position [136, 0]
click at [274, 67] on div at bounding box center [273, 62] width 12 height 12
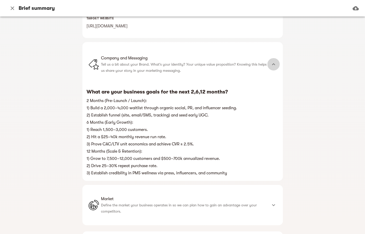
click at [274, 67] on icon at bounding box center [273, 64] width 6 height 6
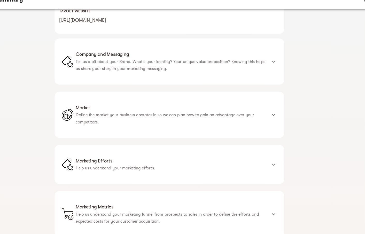
click at [262, 112] on p "Define the market your business operates in so we can plan how to gain an advan…" at bounding box center [184, 112] width 166 height 12
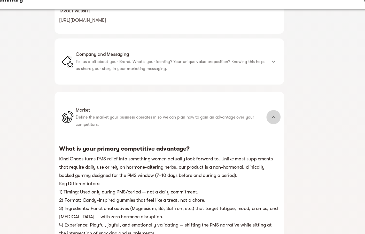
click at [268, 112] on div at bounding box center [273, 111] width 12 height 12
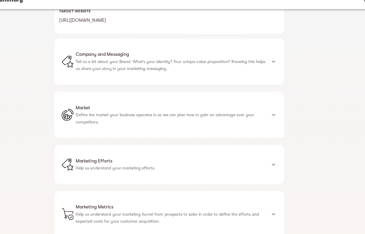
click at [266, 147] on span "Marketing Efforts" at bounding box center [184, 149] width 166 height 6
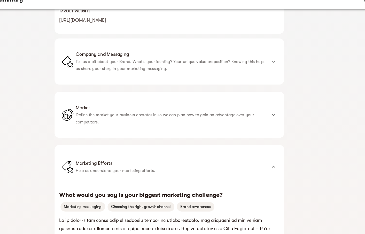
click at [266, 147] on li "Marketing Efforts Help us understand your marketing efforts." at bounding box center [178, 153] width 179 height 15
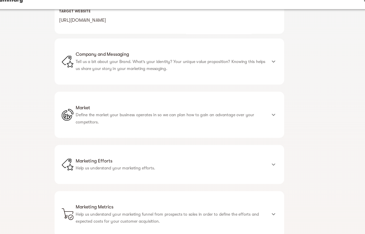
scroll to position [136, 0]
click at [268, 150] on div at bounding box center [273, 152] width 12 height 12
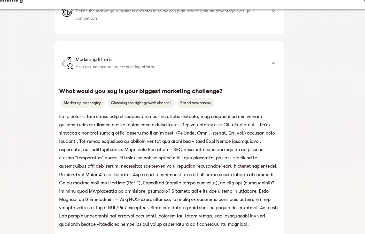
click at [272, 63] on icon at bounding box center [273, 63] width 6 height 6
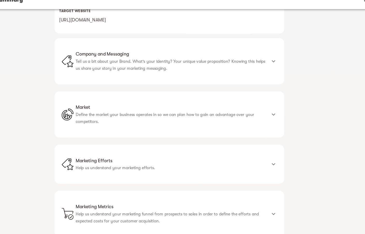
click at [264, 199] on p "Help us understand your marketing funnel from prospects to sales in order to de…" at bounding box center [184, 198] width 166 height 12
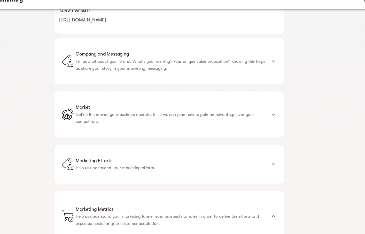
scroll to position [161, 0]
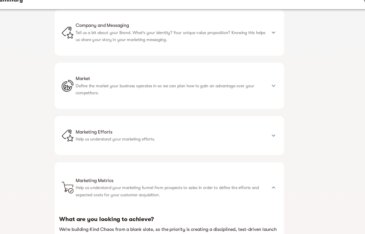
click at [268, 163] on div "Marketing Metrics Help us understand your marketing funnel from prospects to sa…" at bounding box center [182, 172] width 200 height 44
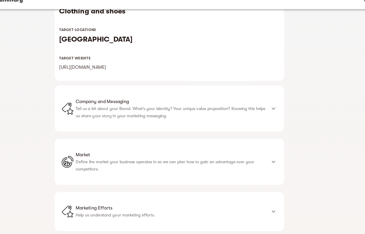
scroll to position [0, 0]
